Goal: Transaction & Acquisition: Purchase product/service

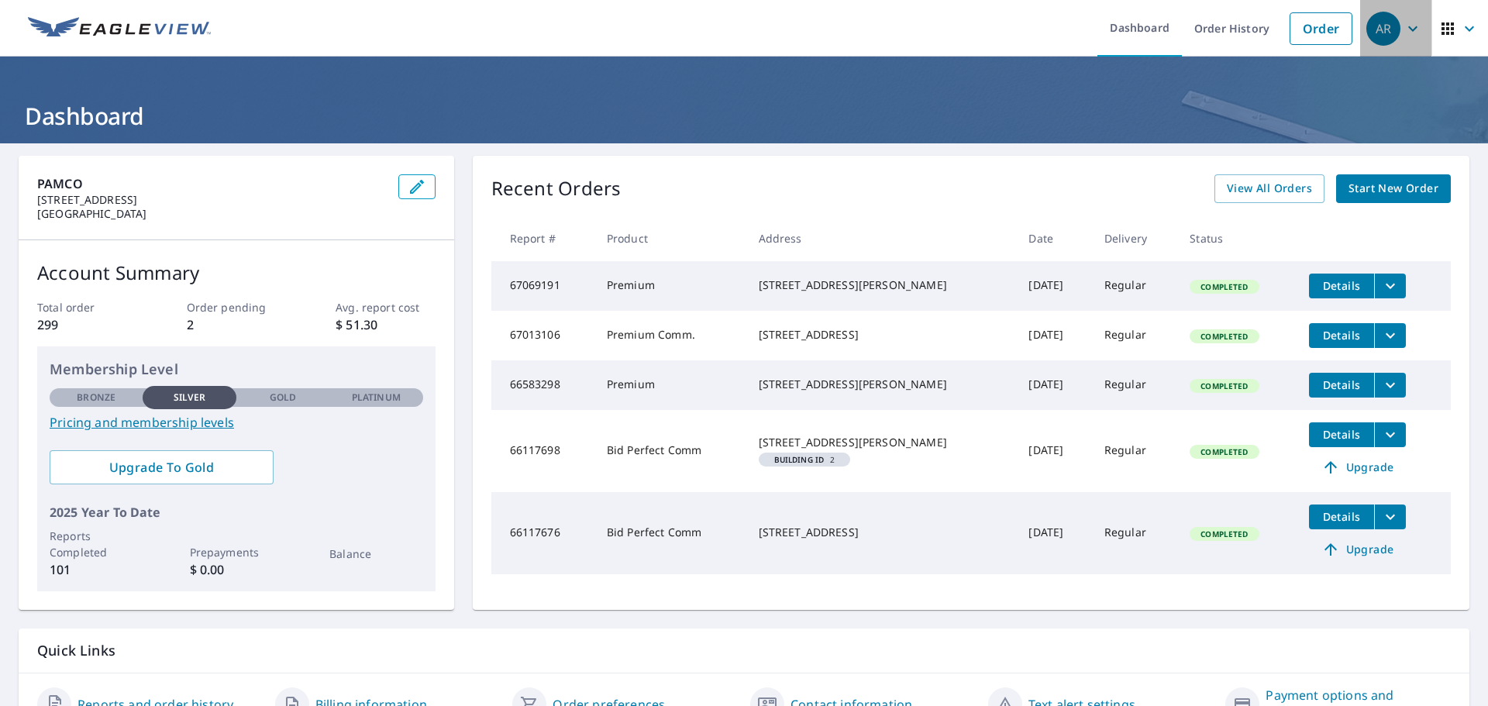
click at [1378, 30] on div "AR" at bounding box center [1384, 29] width 34 height 34
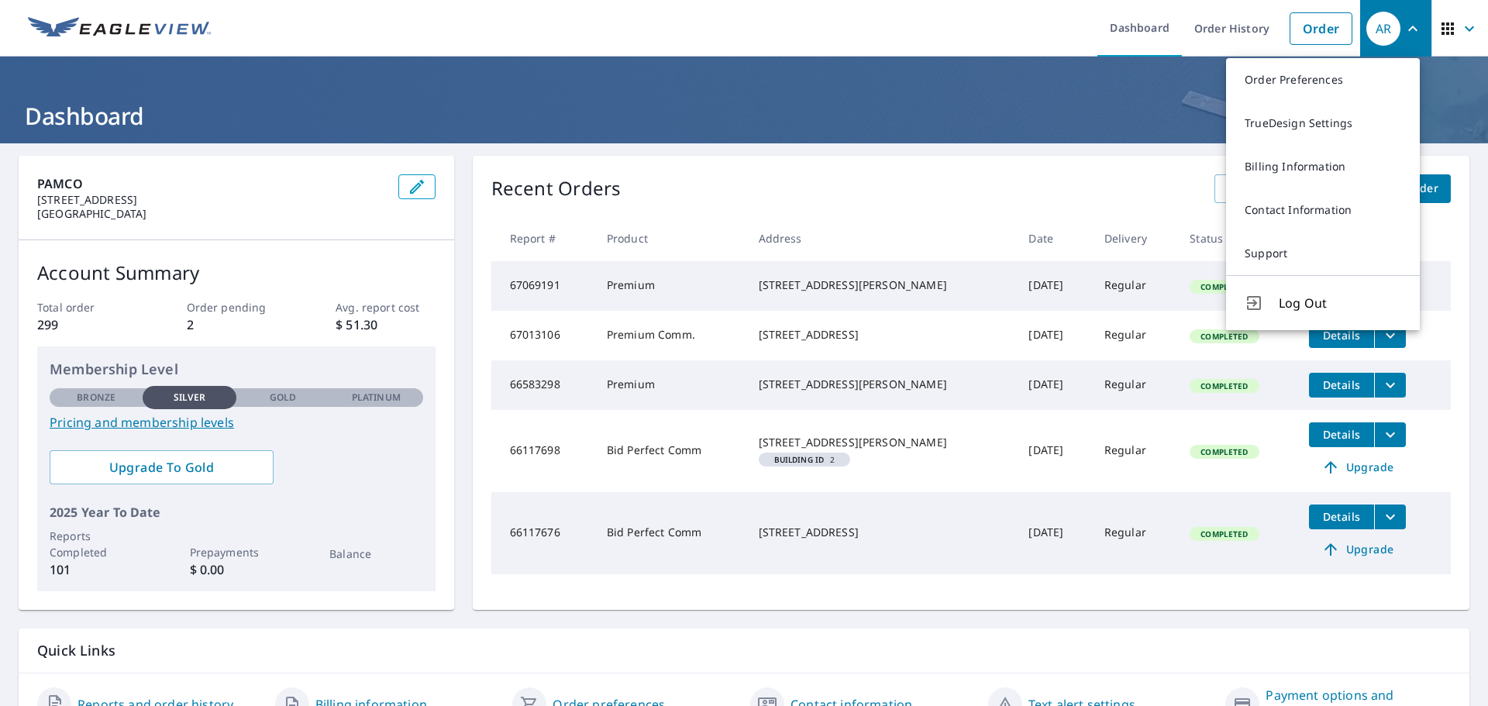
drag, startPoint x: 1104, startPoint y: 131, endPoint x: 1189, endPoint y: 75, distance: 101.9
click at [1105, 131] on h1 "Dashboard" at bounding box center [744, 116] width 1451 height 32
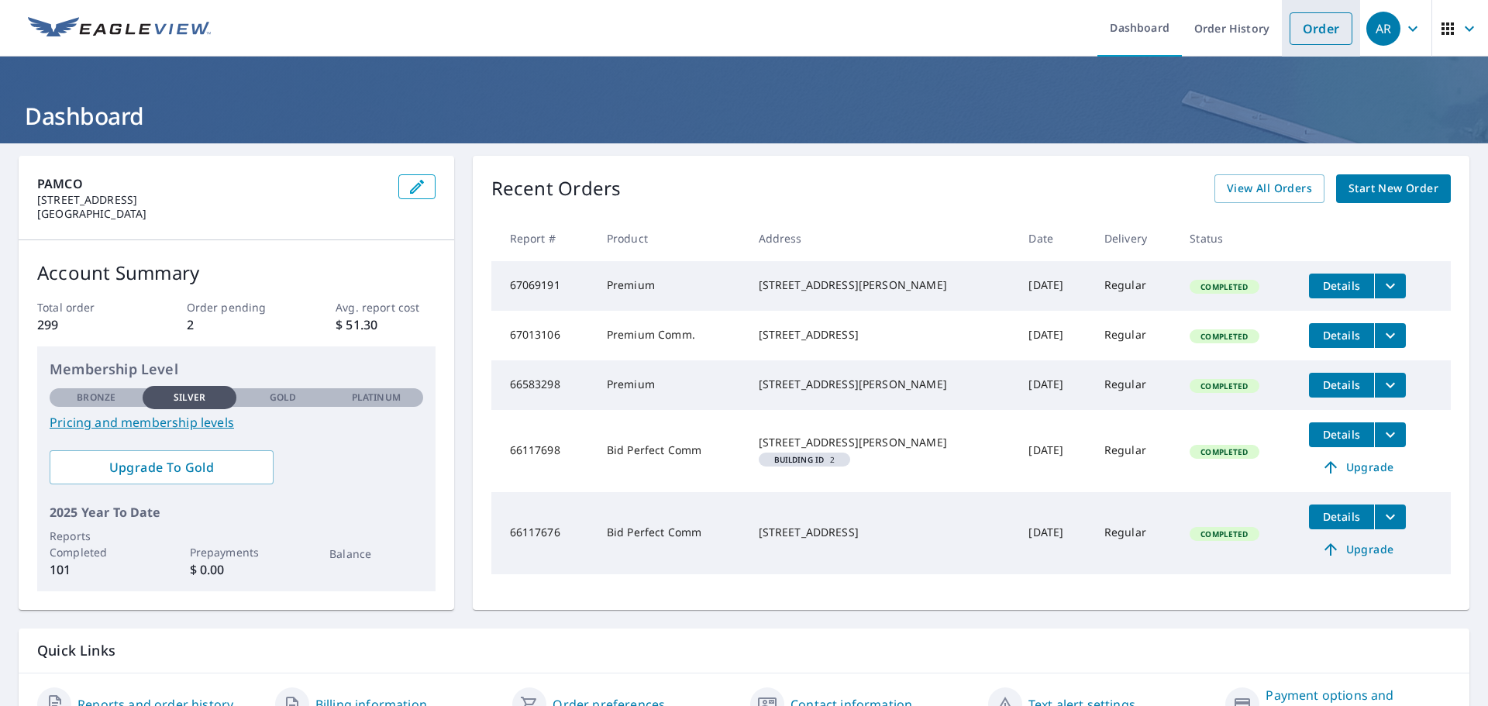
click at [1309, 27] on link "Order" at bounding box center [1321, 28] width 63 height 33
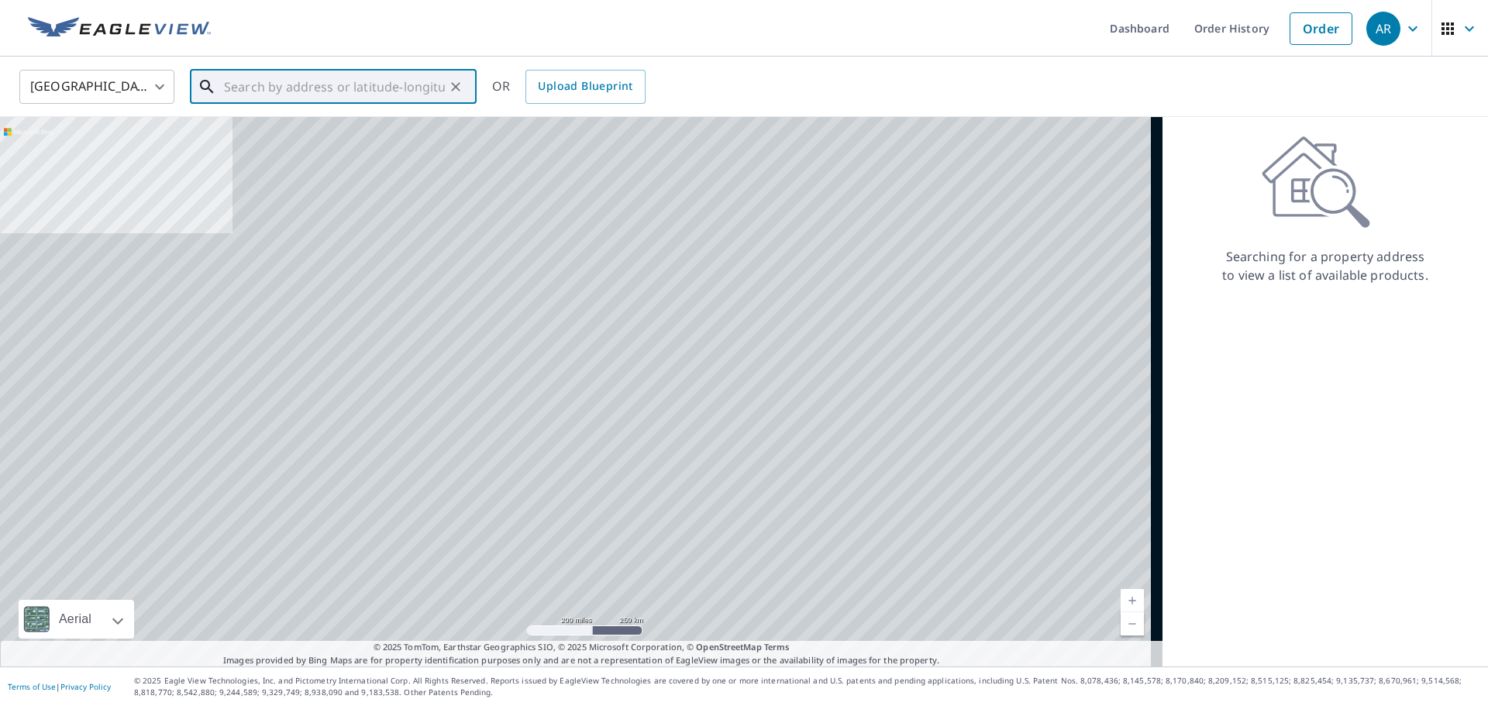
click at [283, 89] on input "text" at bounding box center [334, 86] width 221 height 43
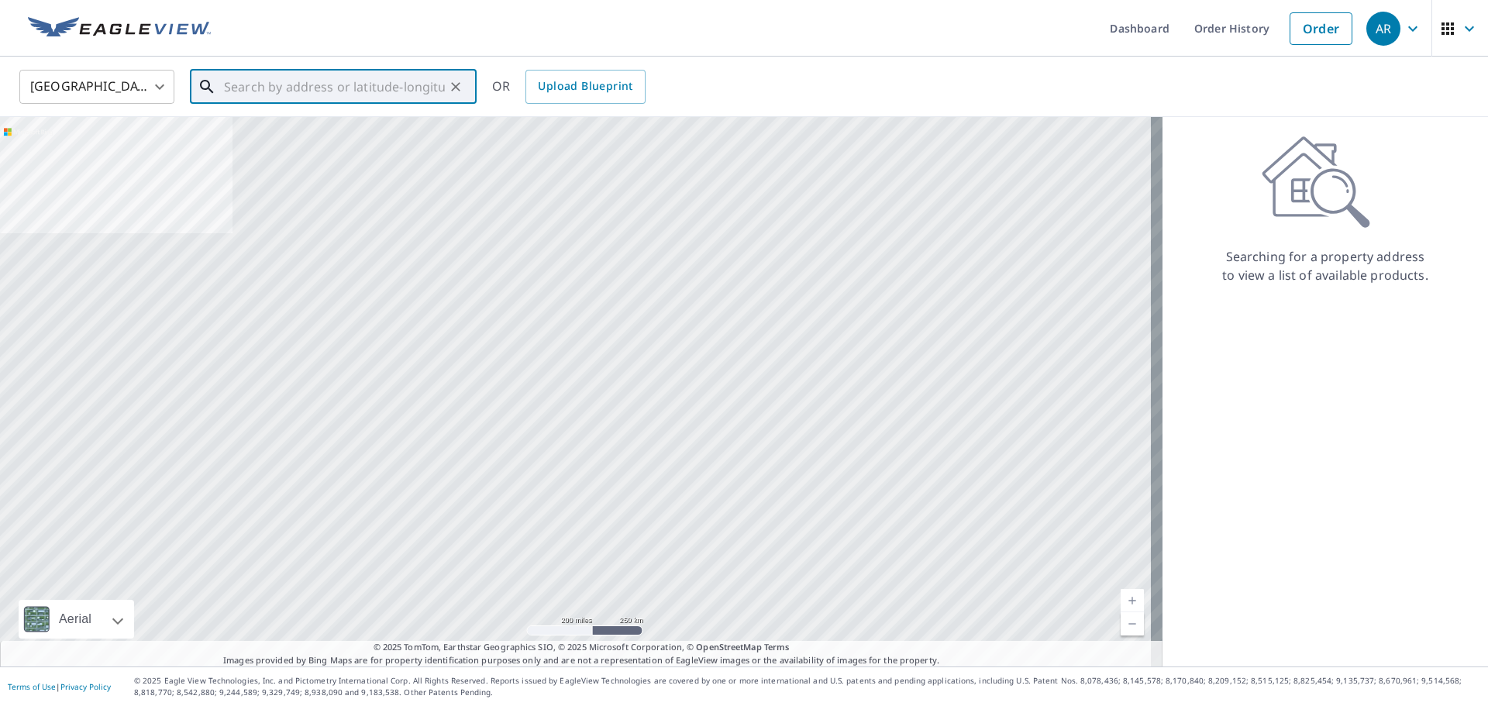
click at [320, 77] on input "text" at bounding box center [334, 86] width 221 height 43
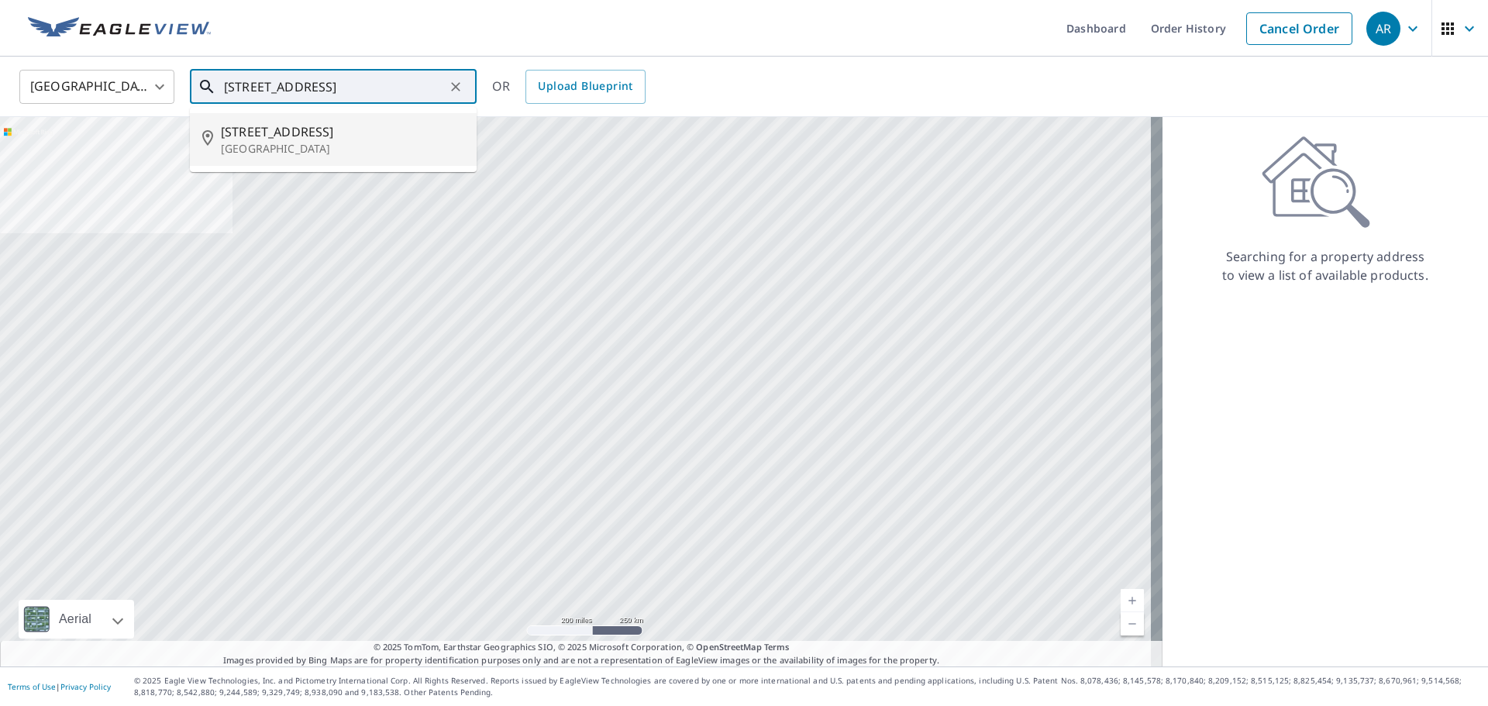
click at [257, 142] on p "[GEOGRAPHIC_DATA]" at bounding box center [342, 149] width 243 height 16
type input "[STREET_ADDRESS]"
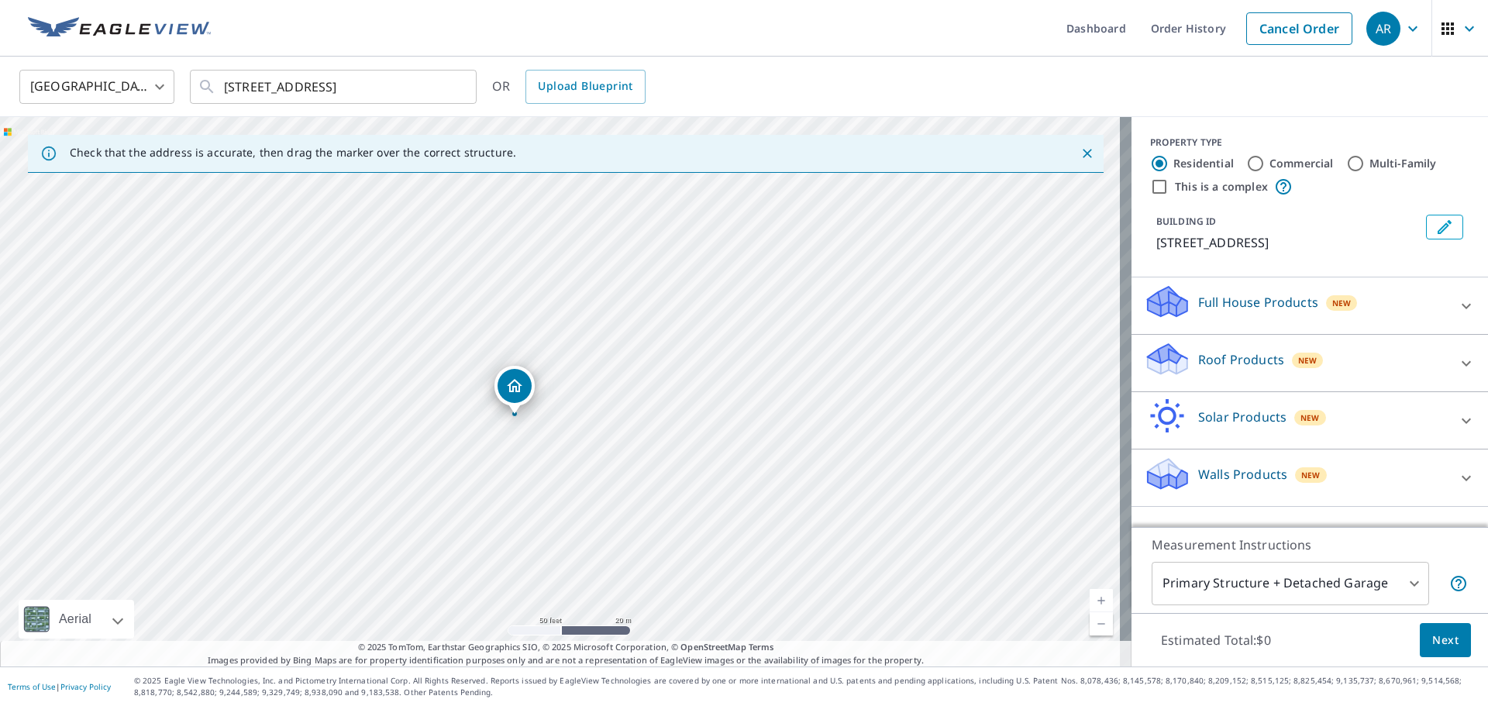
drag, startPoint x: 703, startPoint y: 313, endPoint x: 657, endPoint y: 309, distance: 46.7
click at [657, 309] on div "[STREET_ADDRESS]" at bounding box center [566, 392] width 1132 height 550
drag, startPoint x: 507, startPoint y: 374, endPoint x: 526, endPoint y: 390, distance: 24.7
click at [1320, 360] on div "Roof Products New" at bounding box center [1296, 363] width 304 height 44
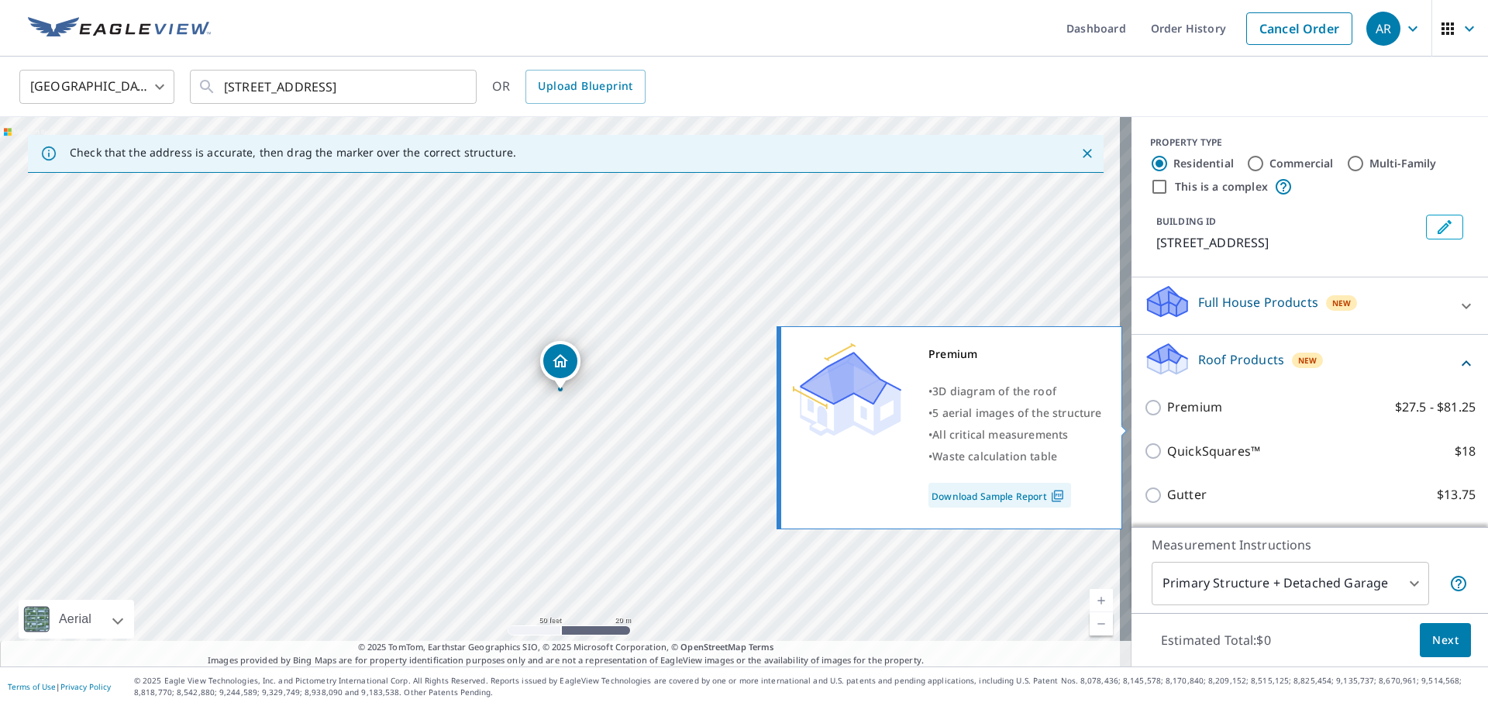
click at [1181, 417] on p "Premium" at bounding box center [1194, 407] width 55 height 19
click at [1167, 417] on input "Premium $27.5 - $81.25" at bounding box center [1155, 407] width 23 height 19
checkbox input "true"
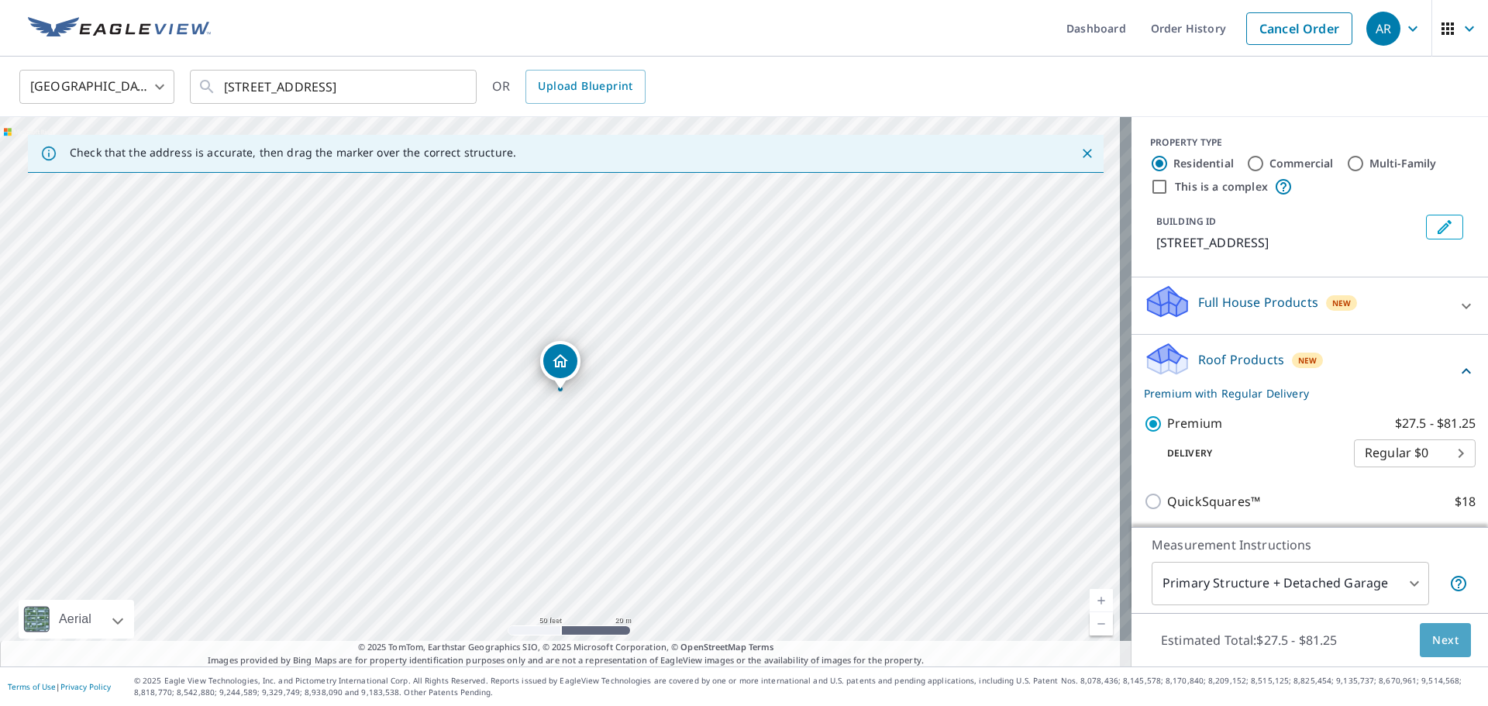
click at [1436, 642] on span "Next" at bounding box center [1446, 640] width 26 height 19
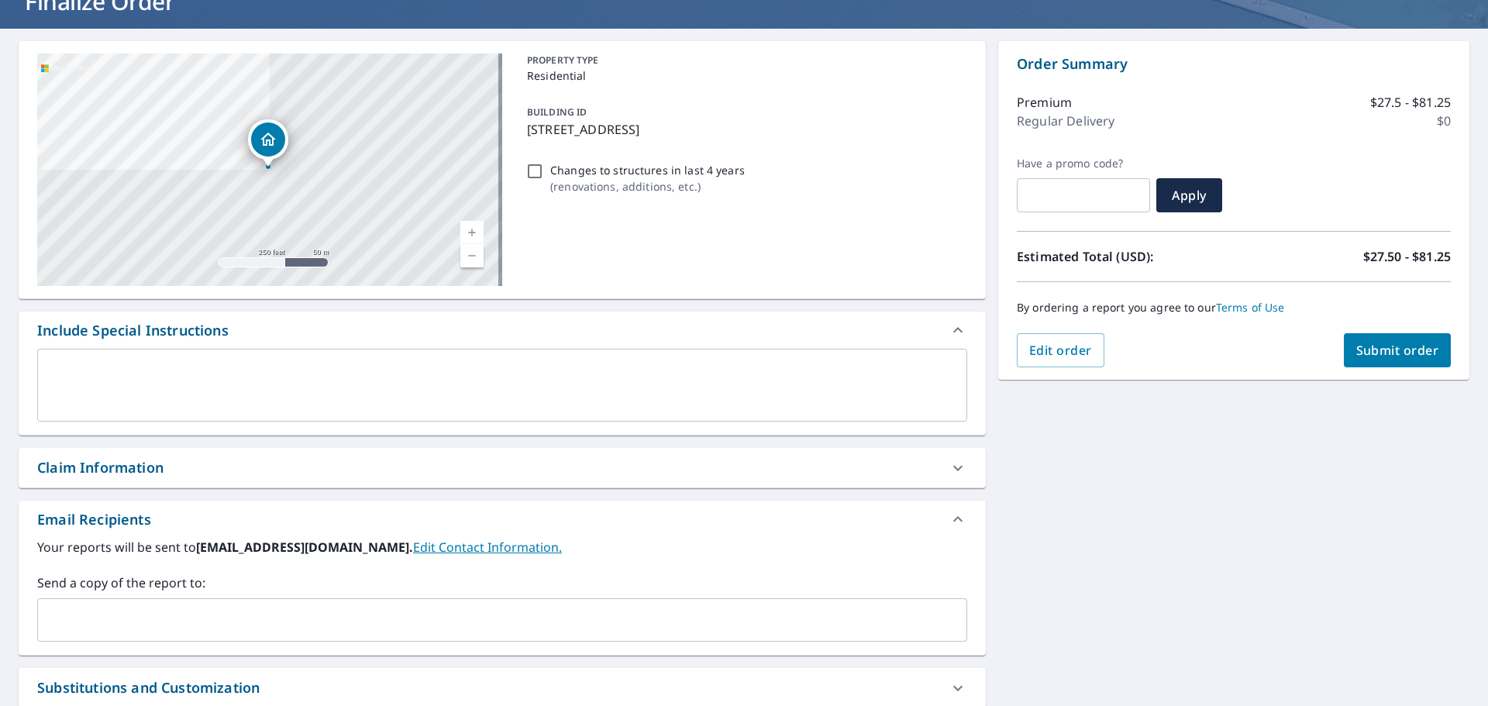
scroll to position [155, 0]
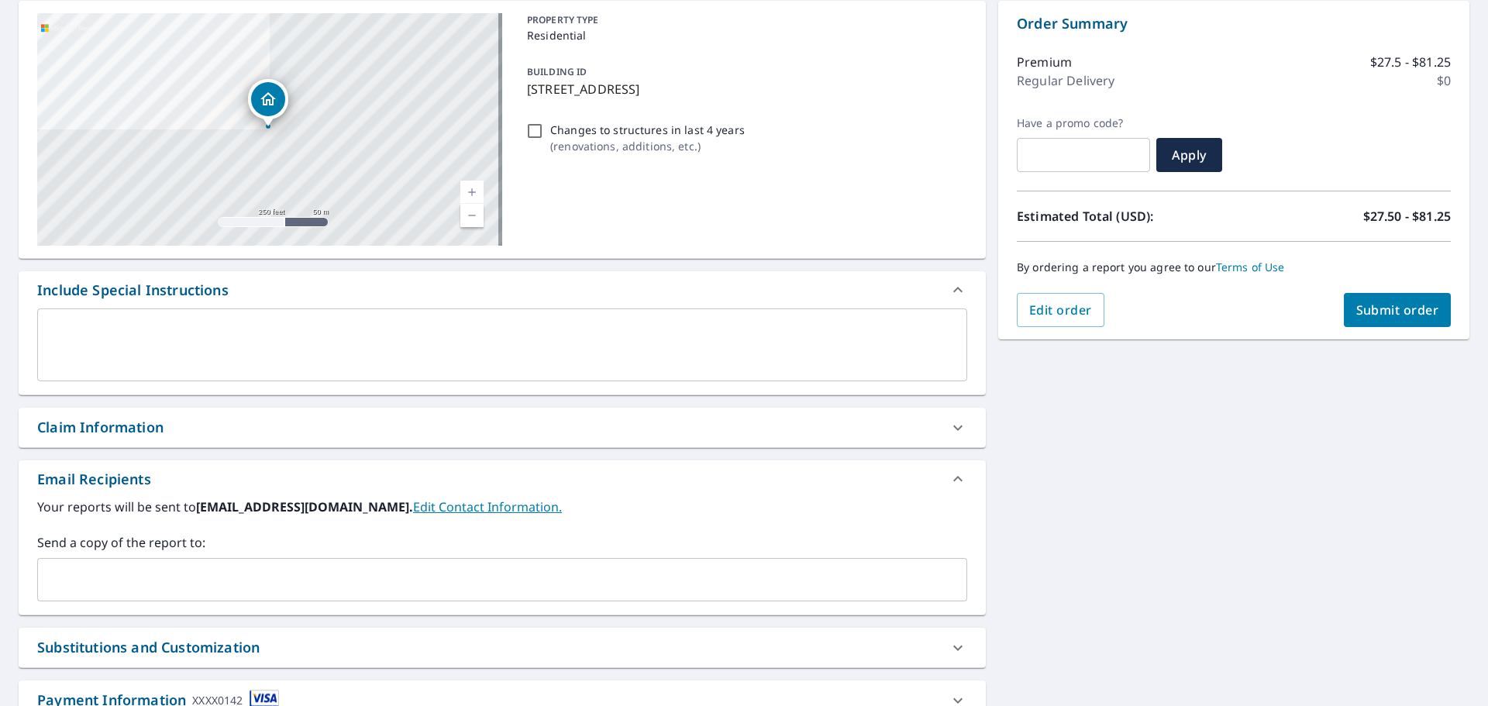
click at [118, 578] on input "text" at bounding box center [490, 579] width 893 height 29
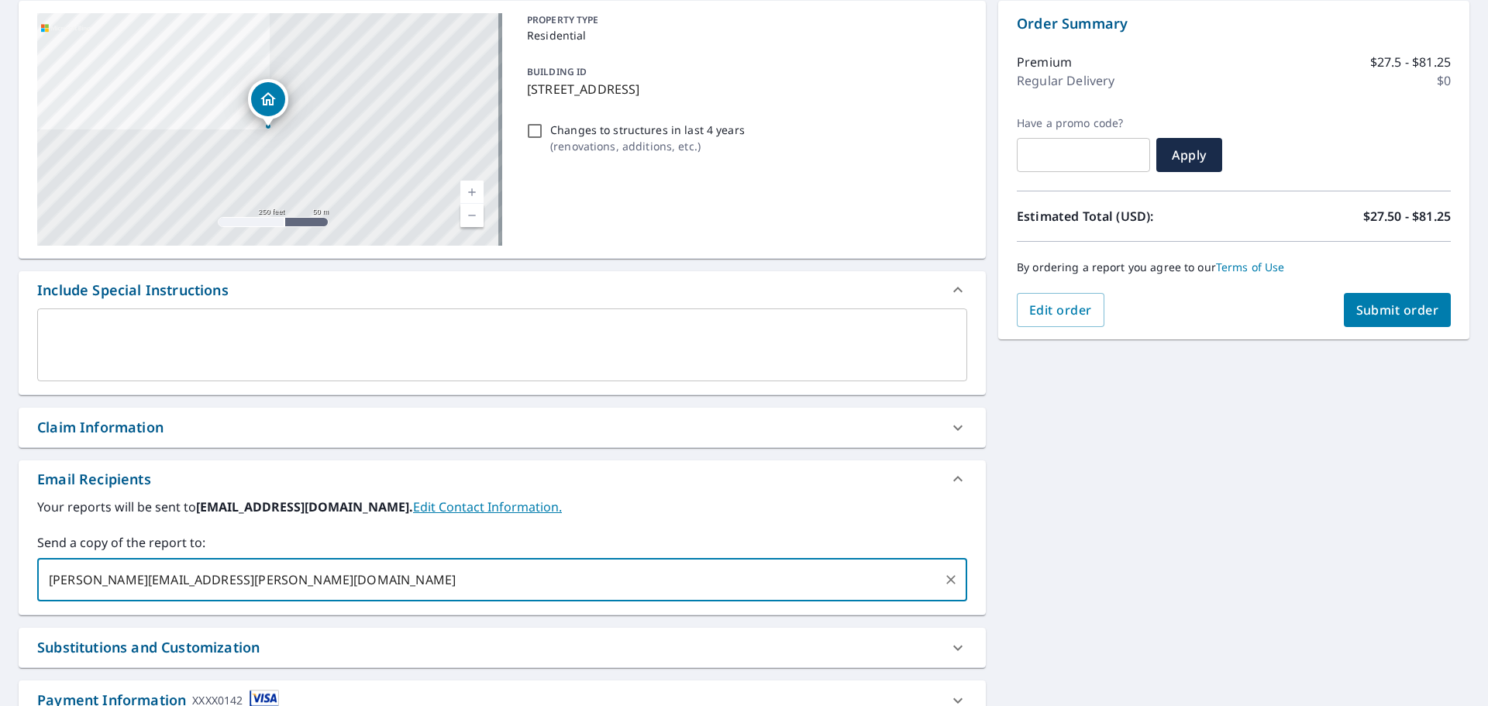
type input "[PERSON_NAME][EMAIL_ADDRESS][PERSON_NAME][DOMAIN_NAME]"
click at [1119, 575] on div "[STREET_ADDRESS] Aerial Road A standard road map Aerial A detailed look from ab…" at bounding box center [744, 384] width 1488 height 793
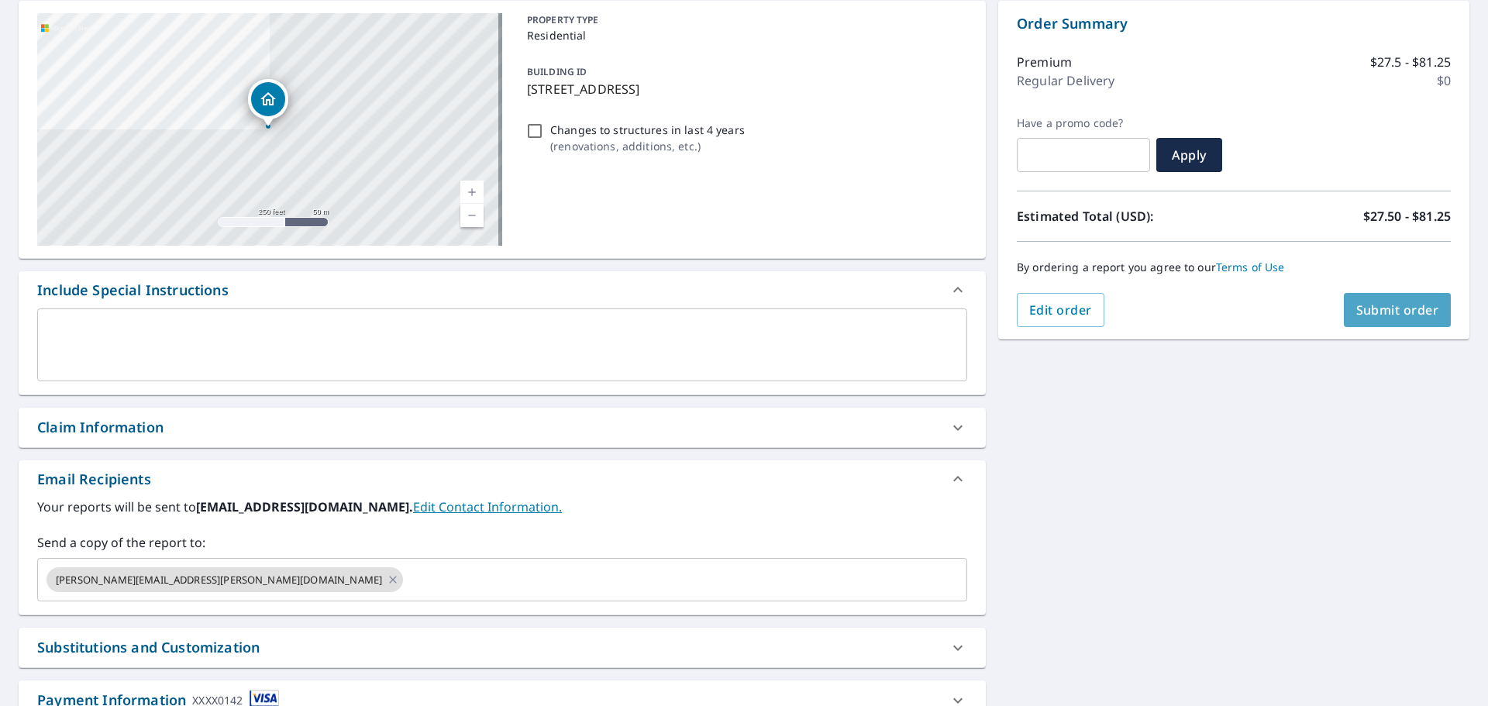
click at [1388, 305] on span "Submit order" at bounding box center [1398, 310] width 83 height 17
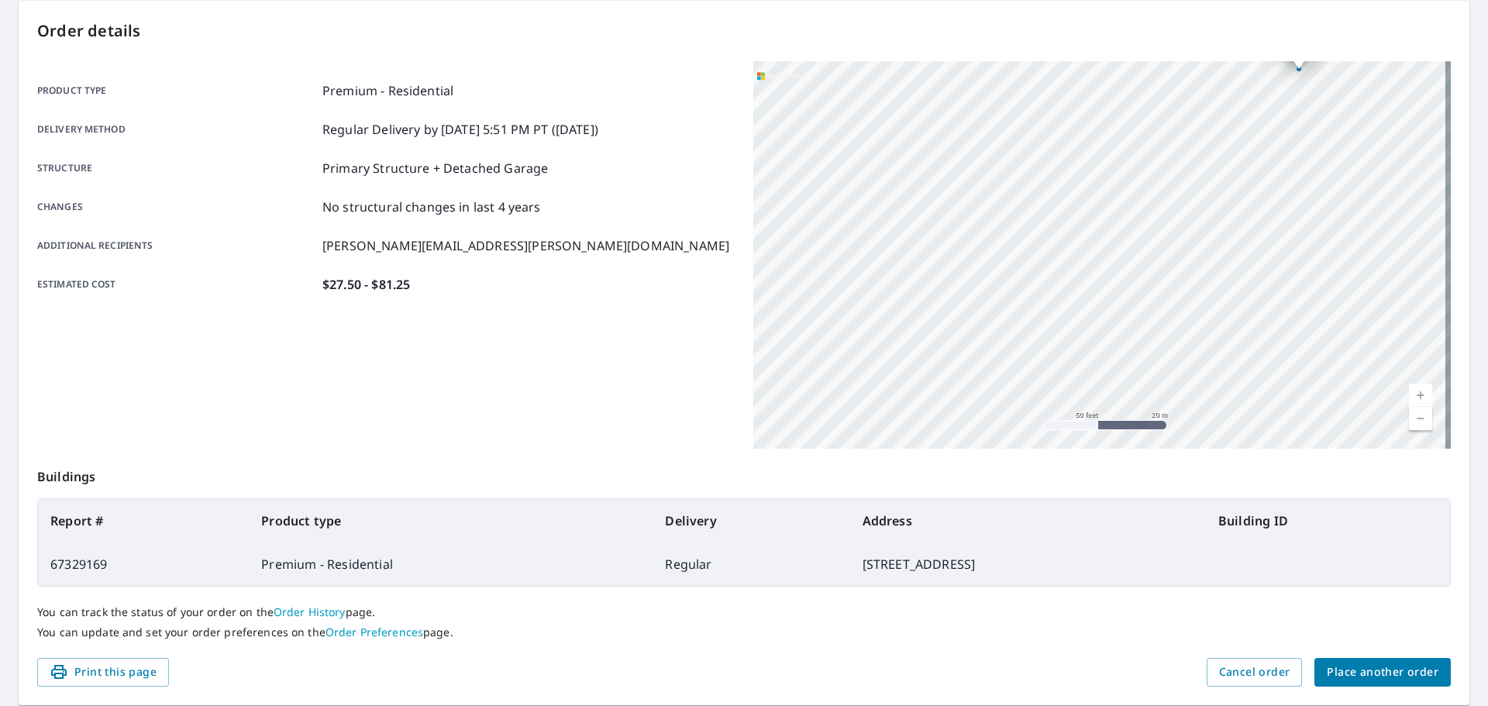
drag, startPoint x: 1159, startPoint y: 209, endPoint x: 1045, endPoint y: 385, distance: 209.6
click at [1045, 385] on div "[STREET_ADDRESS]" at bounding box center [1103, 255] width 698 height 388
click at [1116, 260] on div "[STREET_ADDRESS]" at bounding box center [1103, 255] width 698 height 388
click at [1113, 261] on div "[STREET_ADDRESS]" at bounding box center [1103, 255] width 698 height 388
drag, startPoint x: 1126, startPoint y: 236, endPoint x: 1040, endPoint y: 255, distance: 88.0
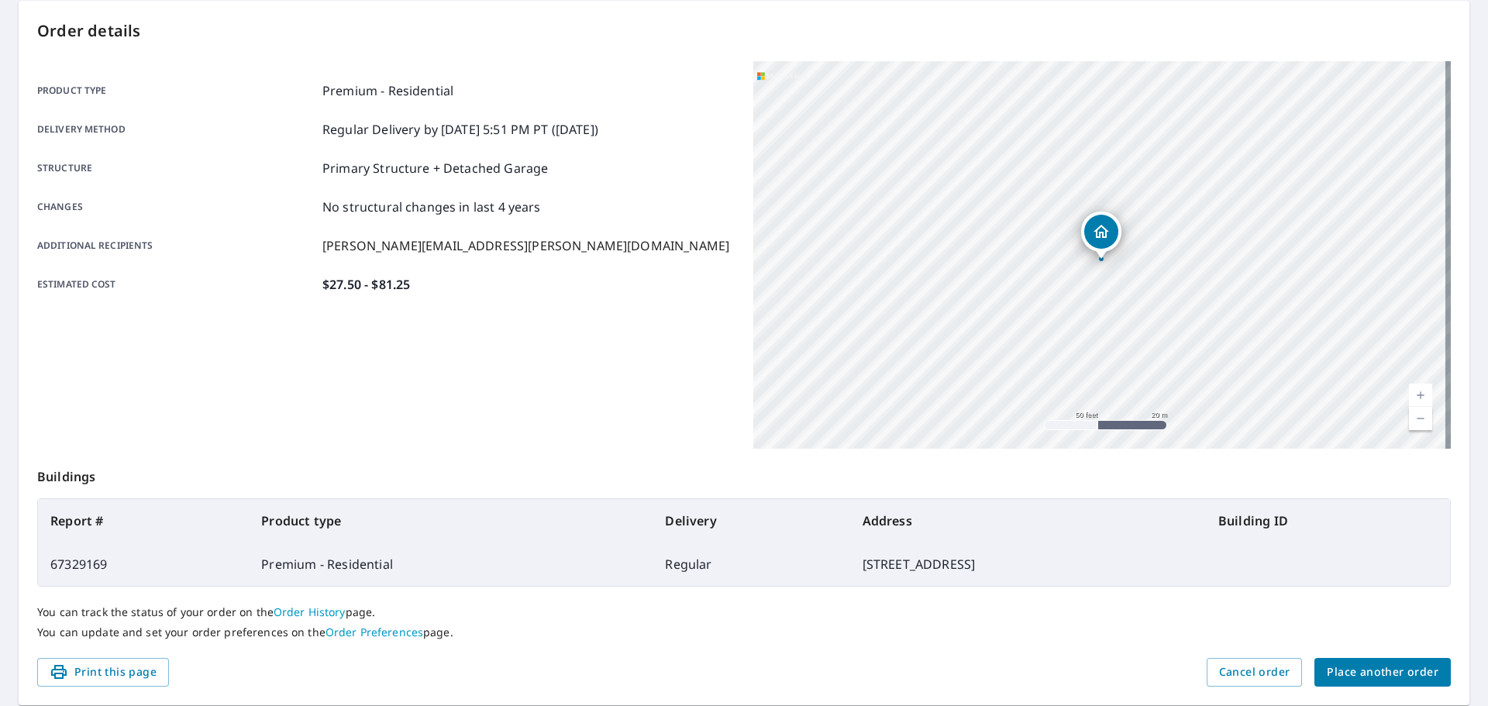
click at [1040, 255] on div "[STREET_ADDRESS]" at bounding box center [1103, 255] width 698 height 388
drag, startPoint x: 934, startPoint y: 310, endPoint x: 1007, endPoint y: 212, distance: 122.5
click at [1007, 212] on div "[STREET_ADDRESS]" at bounding box center [1103, 255] width 698 height 388
drag, startPoint x: 1156, startPoint y: 215, endPoint x: 1064, endPoint y: 287, distance: 117.1
click at [1071, 287] on div "Dropped pin, building 1, Residential property, 63 S Ridgedale Ave East Hanover,…" at bounding box center [1081, 279] width 20 height 16
